Goal: Information Seeking & Learning: Learn about a topic

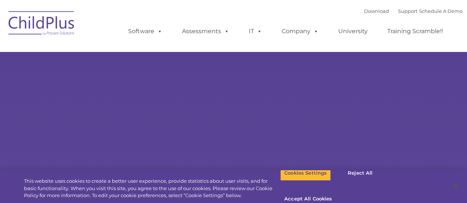
select select "MEDIUM"
drag, startPoint x: 351, startPoint y: 182, endPoint x: 339, endPoint y: 181, distance: 12.6
click at [351, 181] on button "Reject All" at bounding box center [360, 174] width 46 height 16
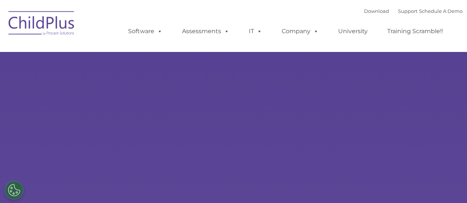
click at [57, 33] on img at bounding box center [42, 24] width 74 height 37
select select "MEDIUM"
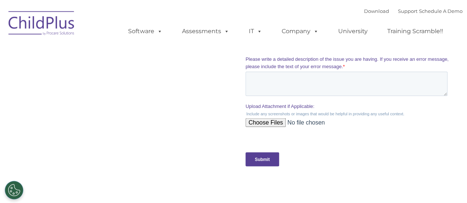
scroll to position [736, 0]
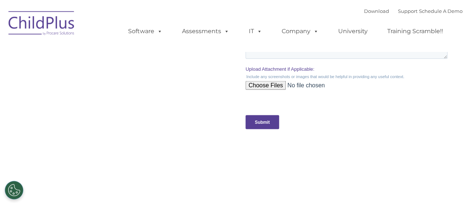
click at [261, 122] on input "Submit" at bounding box center [263, 123] width 34 height 14
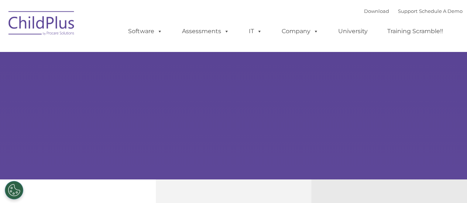
scroll to position [0, 0]
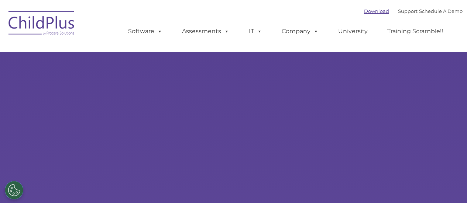
click at [365, 10] on link "Download" at bounding box center [376, 11] width 25 height 6
select select "MEDIUM"
click at [442, 11] on link "Schedule A Demo" at bounding box center [441, 11] width 44 height 6
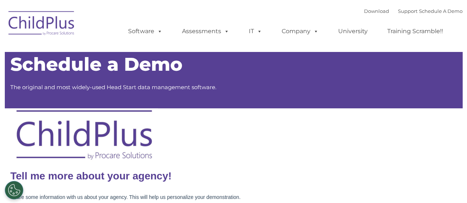
drag, startPoint x: 261, startPoint y: 150, endPoint x: 209, endPoint y: 128, distance: 56.8
click at [261, 149] on div at bounding box center [233, 136] width 447 height 54
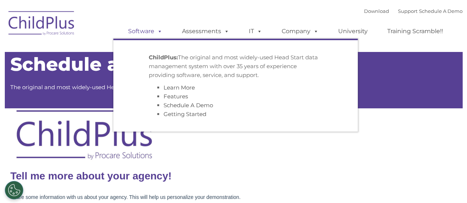
click at [134, 26] on link "Software" at bounding box center [145, 31] width 49 height 15
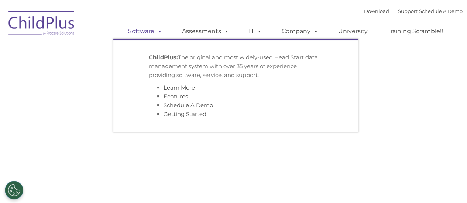
click at [151, 30] on link "Software" at bounding box center [145, 31] width 49 height 15
click at [205, 32] on link "Assessments" at bounding box center [206, 31] width 62 height 15
drag, startPoint x: 205, startPoint y: 32, endPoint x: 224, endPoint y: 35, distance: 19.5
click at [206, 32] on link "Assessments" at bounding box center [206, 31] width 62 height 15
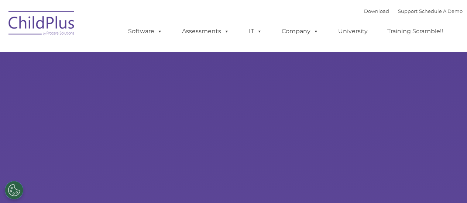
select select "MEDIUM"
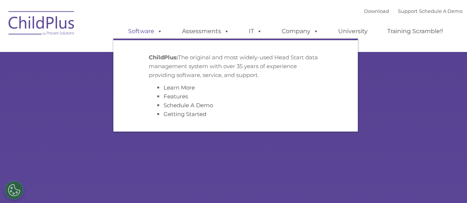
click at [162, 32] on span at bounding box center [158, 31] width 8 height 7
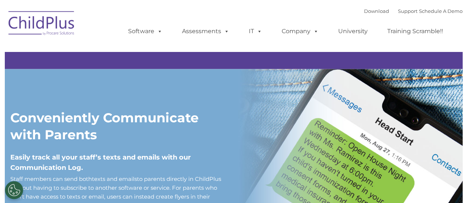
scroll to position [565, 0]
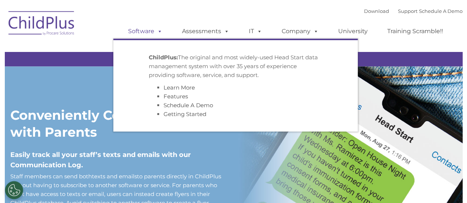
click at [154, 31] on link "Software" at bounding box center [145, 31] width 49 height 15
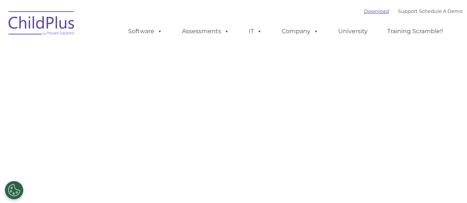
click at [371, 13] on link "Download" at bounding box center [376, 11] width 25 height 6
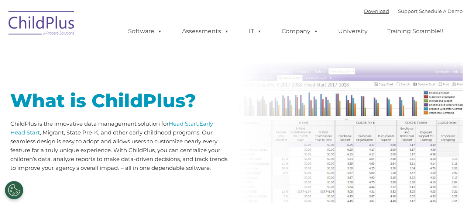
scroll to position [325, 0]
